Goal: Transaction & Acquisition: Obtain resource

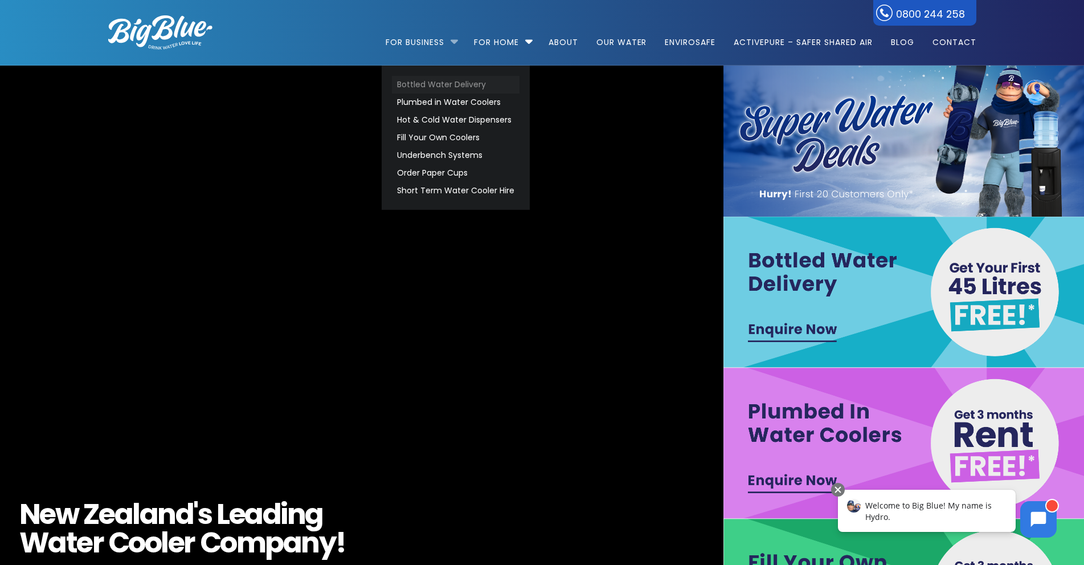
click at [424, 84] on link "Bottled Water Delivery" at bounding box center [456, 85] width 128 height 18
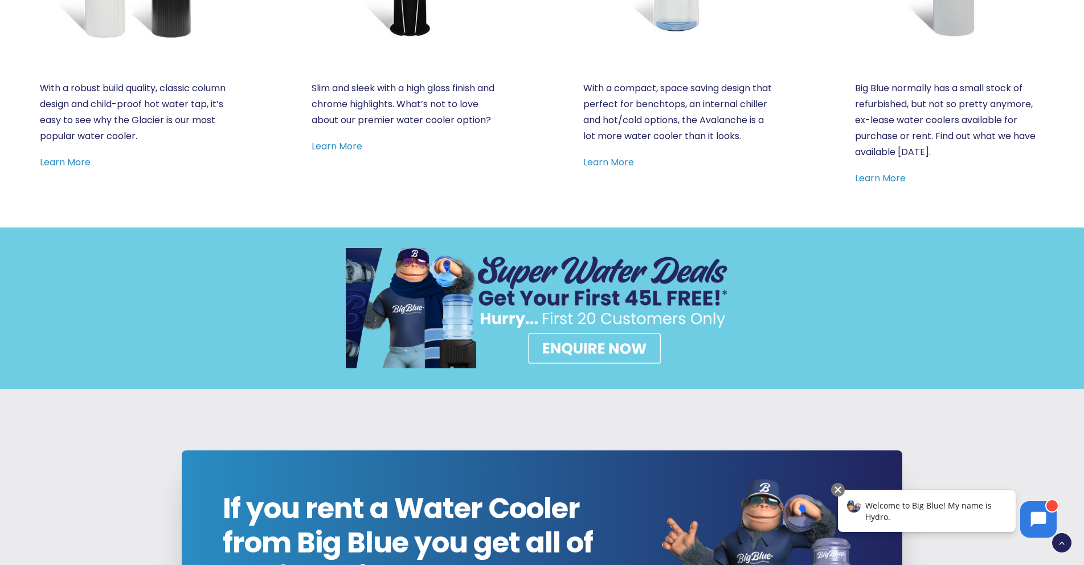
scroll to position [858, 0]
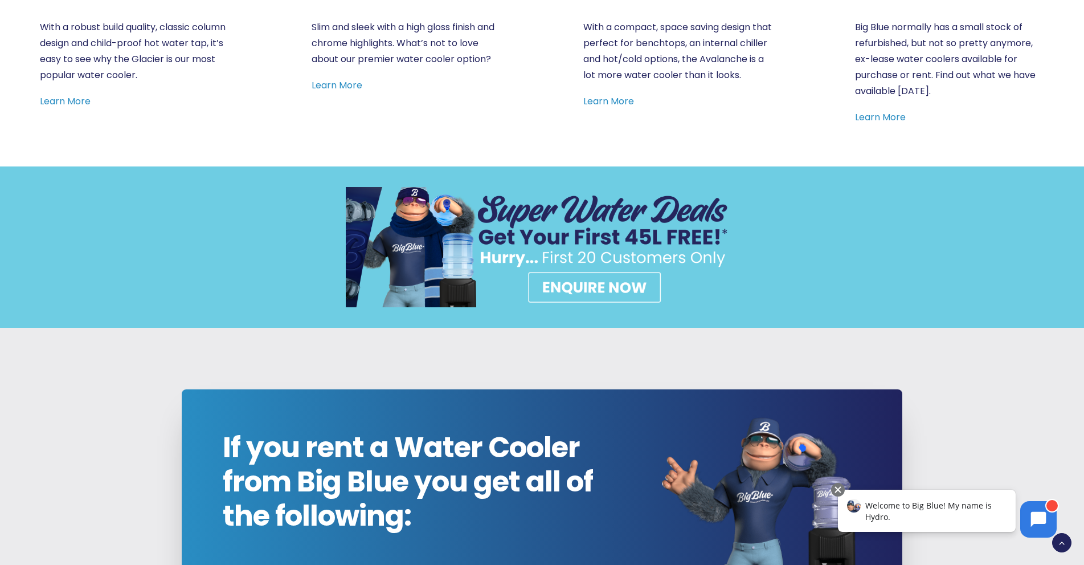
click at [567, 283] on img at bounding box center [542, 247] width 393 height 121
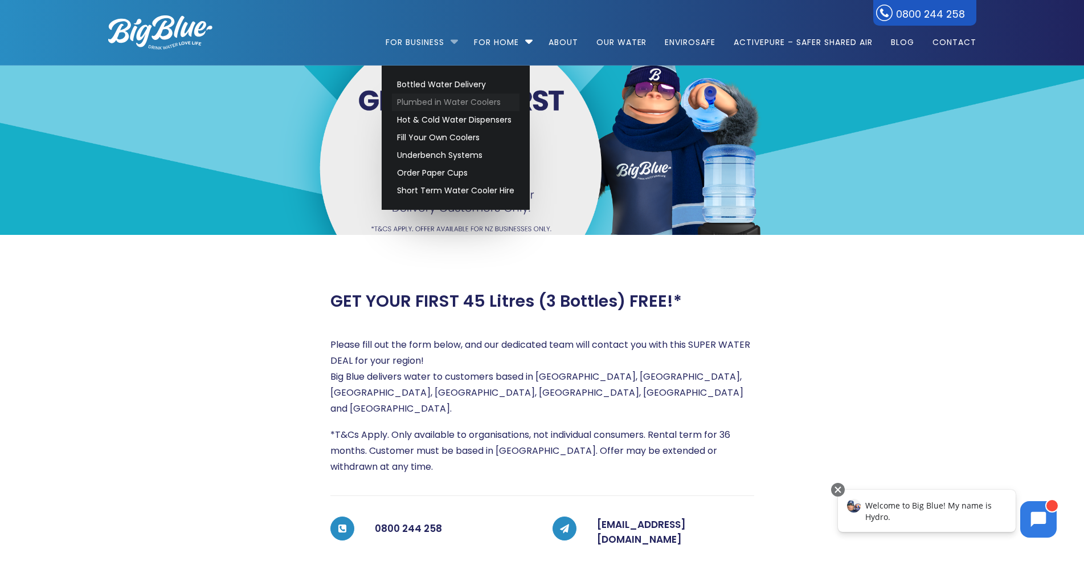
click at [440, 103] on link "Plumbed in Water Coolers" at bounding box center [456, 102] width 128 height 18
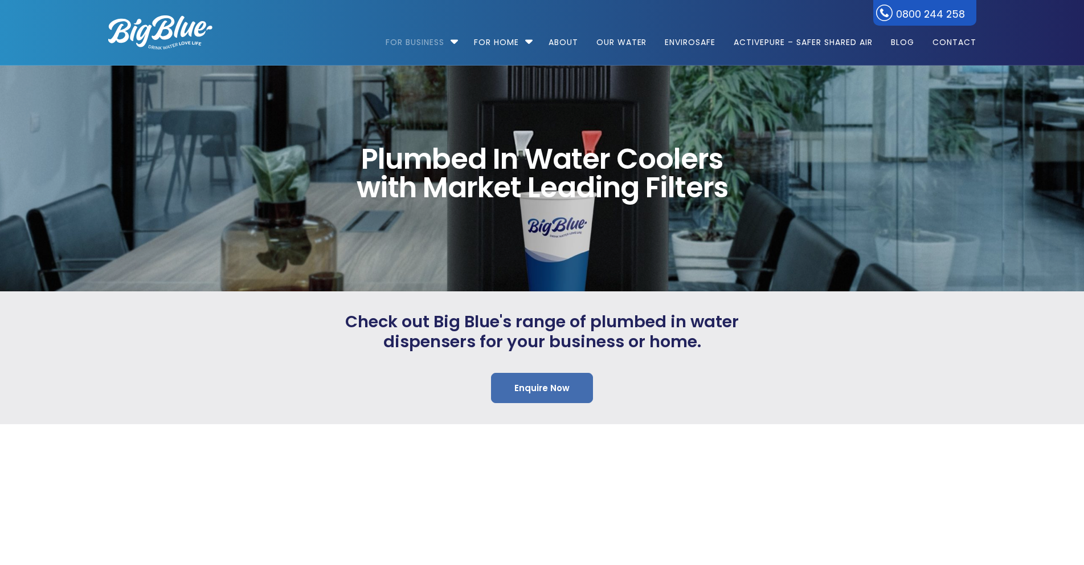
click at [525, 384] on link "Enquire Now" at bounding box center [542, 388] width 102 height 30
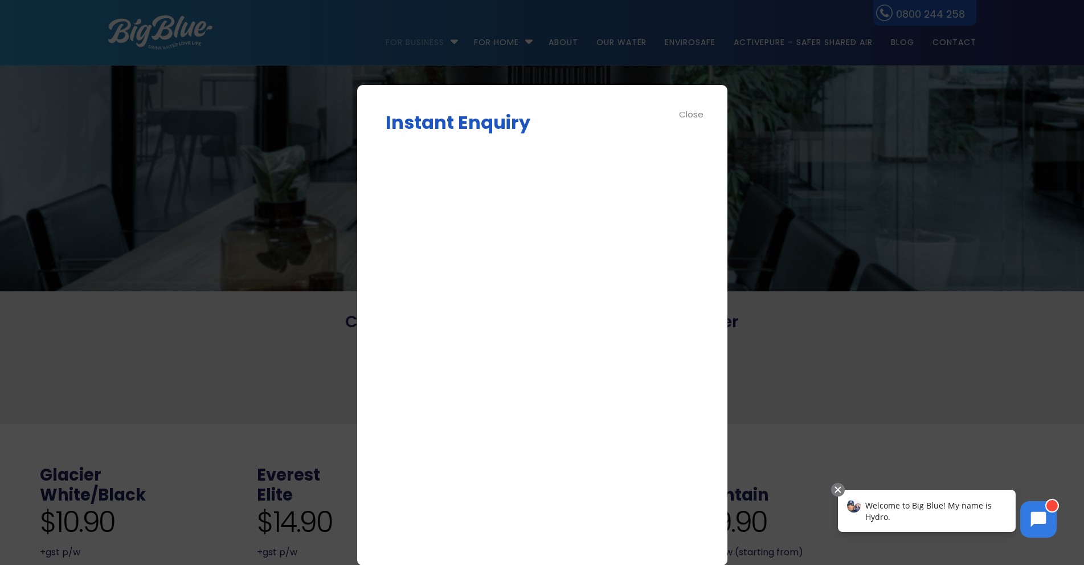
drag, startPoint x: 340, startPoint y: 102, endPoint x: 536, endPoint y: 125, distance: 196.8
click at [348, 103] on div at bounding box center [542, 282] width 1084 height 565
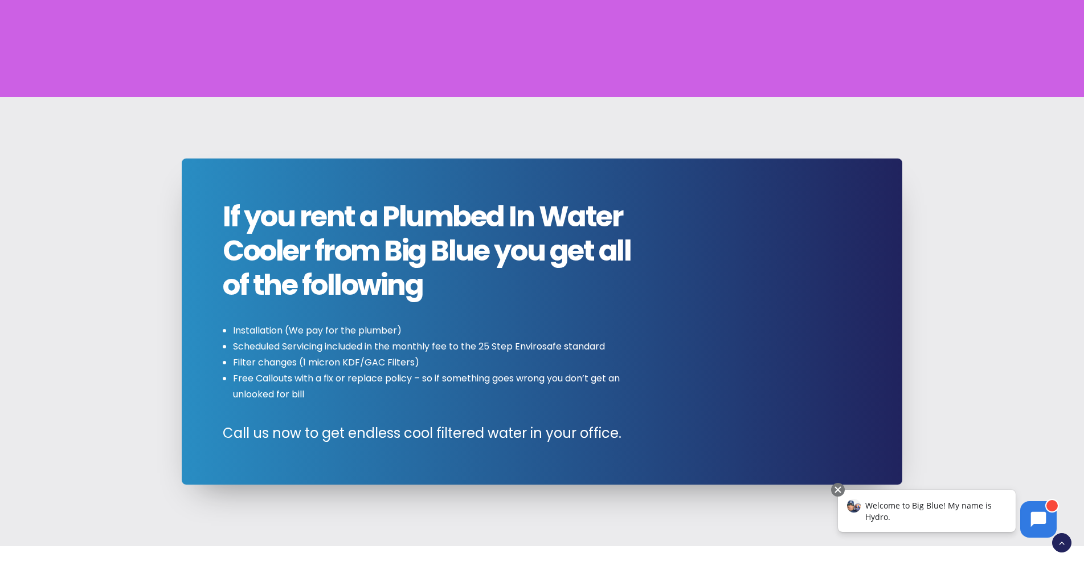
scroll to position [1023, 0]
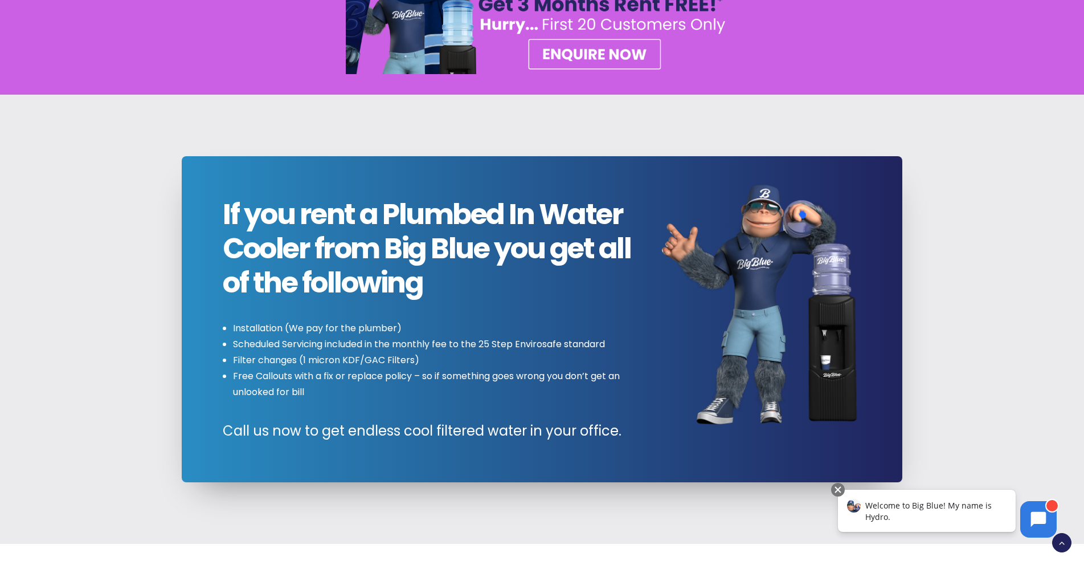
click at [555, 71] on div "Plumbed In Water Coolers with Market Leading Filters Check out Big Blue's range…" at bounding box center [542, 63] width 1087 height 2040
click at [555, 62] on img at bounding box center [542, 14] width 393 height 121
